Goal: Task Accomplishment & Management: Manage account settings

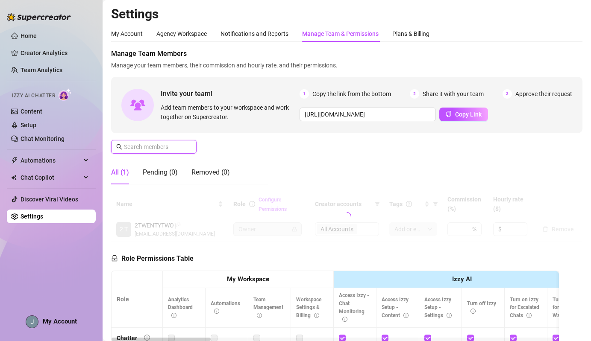
click at [149, 149] on input "text" at bounding box center [154, 146] width 61 height 9
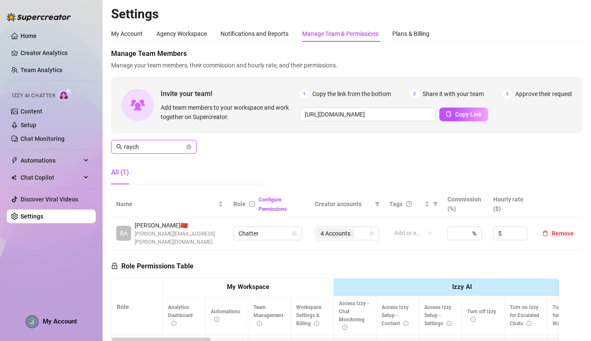
type input "raych"
click at [344, 233] on span "4 Accounts" at bounding box center [335, 233] width 30 height 9
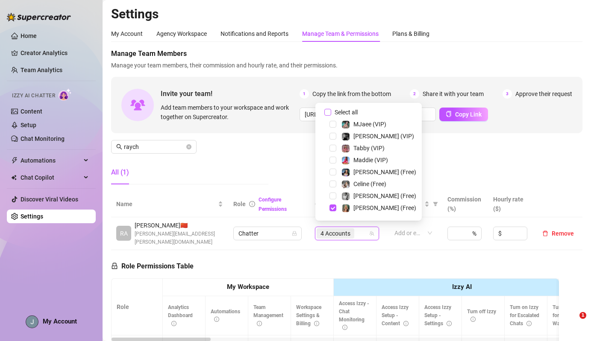
click at [346, 113] on span "Select all" at bounding box center [346, 112] width 30 height 9
click at [331, 113] on input "Select all" at bounding box center [327, 112] width 7 height 7
click at [346, 113] on span "Select all" at bounding box center [346, 112] width 30 height 9
click at [331, 113] on input "Select all" at bounding box center [327, 112] width 7 height 7
checkbox input "false"
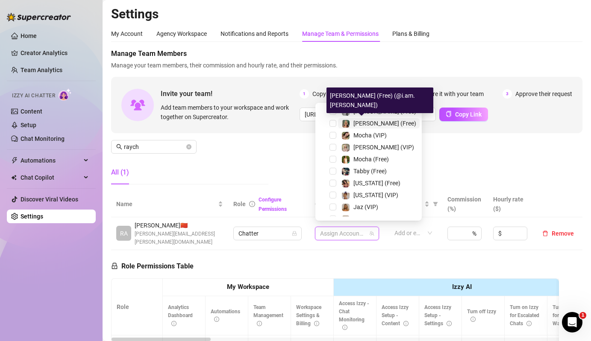
scroll to position [130, 0]
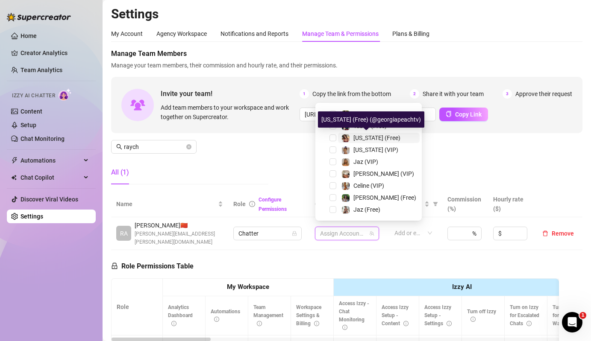
click at [348, 137] on img at bounding box center [346, 139] width 8 height 8
click at [351, 143] on div "[US_STATE] (Free)" at bounding box center [368, 138] width 102 height 10
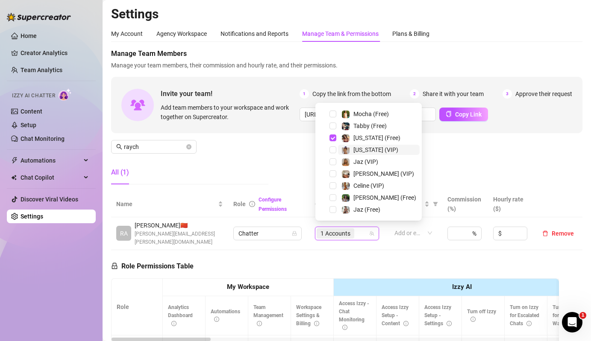
click at [352, 148] on div "[US_STATE] (VIP)" at bounding box center [369, 150] width 57 height 10
click at [243, 161] on div "All (1)" at bounding box center [189, 173] width 157 height 24
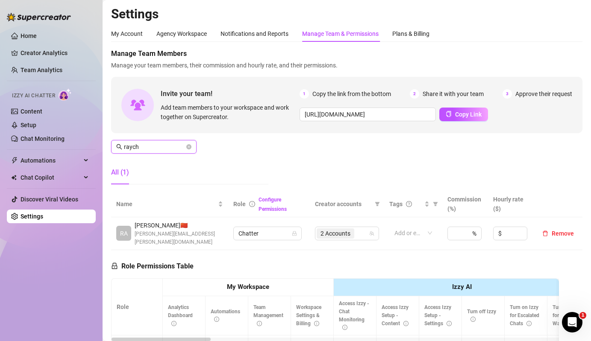
click at [155, 144] on input "raych" at bounding box center [154, 146] width 61 height 9
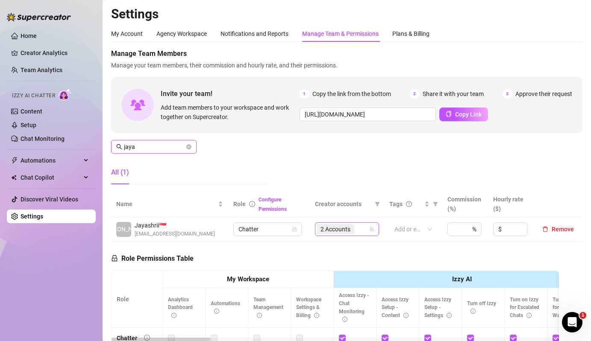
click at [337, 231] on span "2 Accounts" at bounding box center [335, 229] width 30 height 9
type input "jaya"
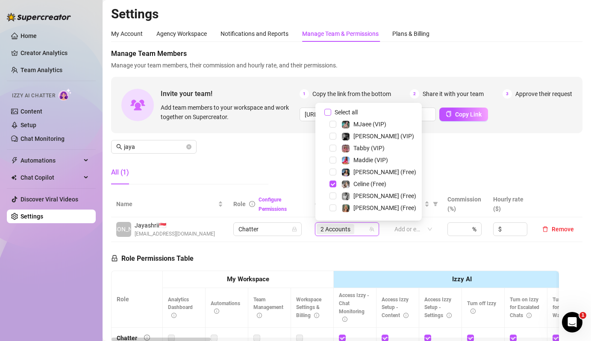
click at [353, 111] on span "Select all" at bounding box center [346, 112] width 30 height 9
click at [331, 111] on input "Select all" at bounding box center [327, 112] width 7 height 7
click at [353, 111] on span "Select all" at bounding box center [346, 112] width 30 height 9
click at [331, 111] on input "Select all" at bounding box center [327, 112] width 7 height 7
checkbox input "false"
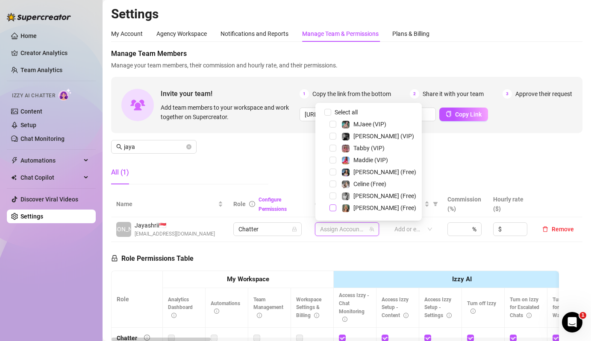
scroll to position [9, 0]
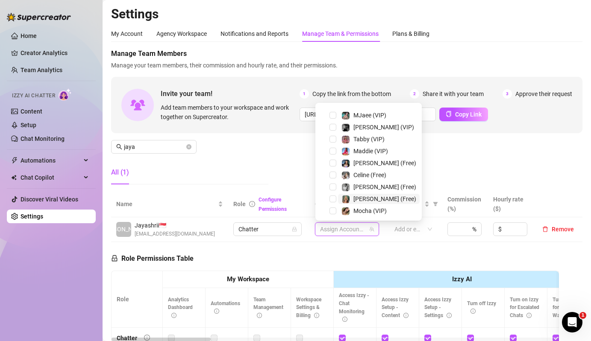
click at [342, 199] on img at bounding box center [346, 200] width 8 height 8
click at [346, 206] on div at bounding box center [345, 211] width 9 height 10
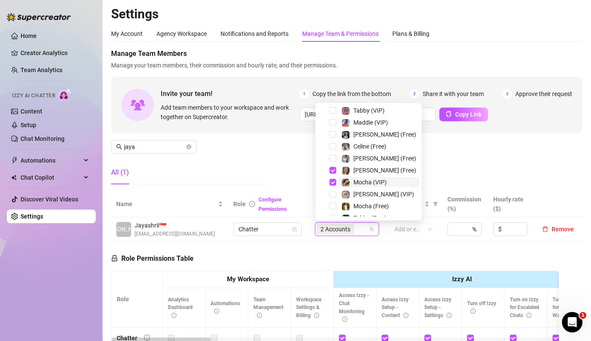
scroll to position [40, 0]
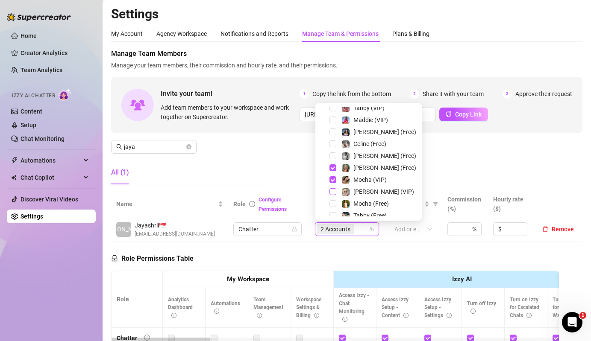
click at [332, 192] on span "Select tree node" at bounding box center [332, 191] width 7 height 7
click at [333, 200] on span "Select tree node" at bounding box center [332, 203] width 7 height 7
click at [303, 181] on div "Manage Team Members Manage your team members, their commission and hourly rate,…" at bounding box center [346, 120] width 471 height 143
